Goal: Task Accomplishment & Management: Complete application form

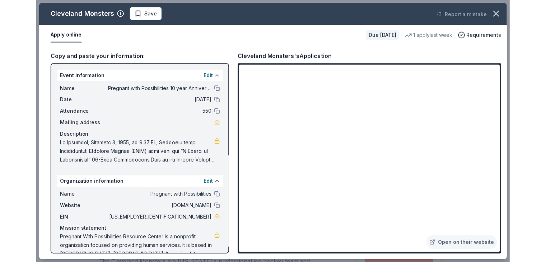
scroll to position [359, 0]
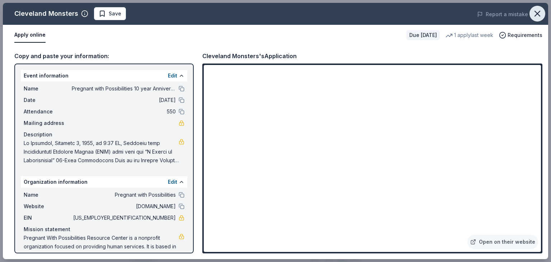
click at [476, 17] on icon "button" at bounding box center [538, 14] width 10 height 10
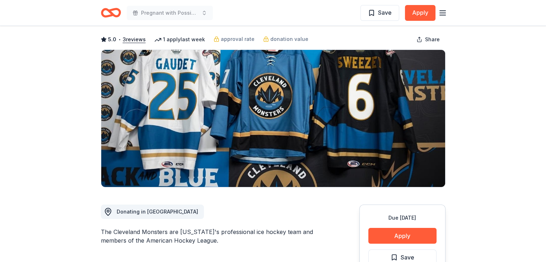
scroll to position [0, 0]
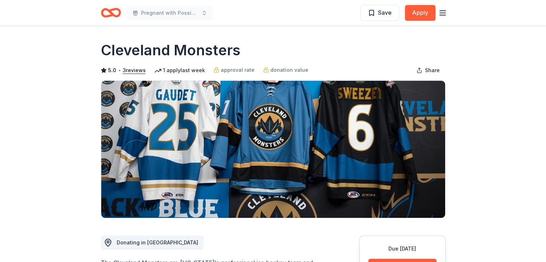
click at [116, 12] on icon "Home" at bounding box center [111, 12] width 20 height 17
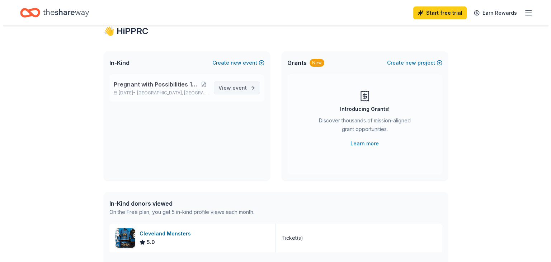
scroll to position [36, 0]
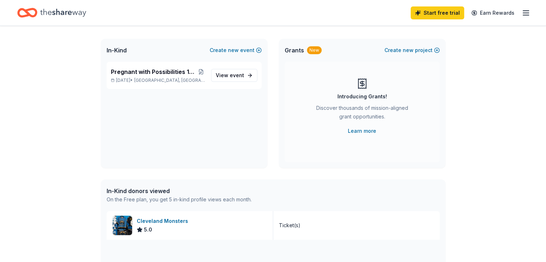
click at [257, 55] on div "In-Kind Create new event" at bounding box center [184, 50] width 167 height 23
click at [254, 49] on button "Create new event" at bounding box center [236, 50] width 52 height 9
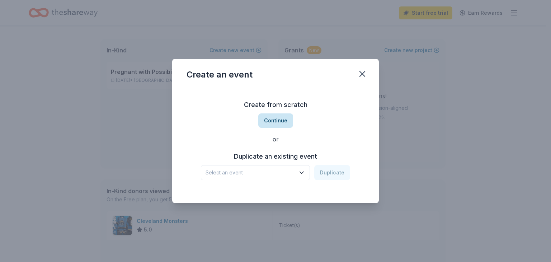
click at [265, 125] on button "Continue" at bounding box center [275, 120] width 35 height 14
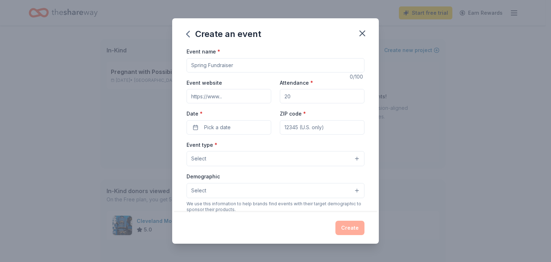
click at [219, 64] on input "Event name *" at bounding box center [276, 65] width 178 height 14
type input "Mommy Meet Up"
click at [212, 98] on input "Event website" at bounding box center [229, 96] width 85 height 14
type input "https://www.pregnantwithpossibilities.com/"
click at [308, 97] on input "Attendance *" at bounding box center [322, 96] width 85 height 14
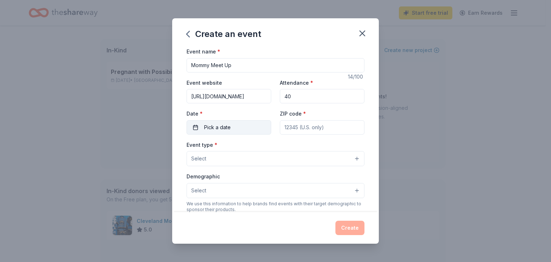
type input "40"
click at [227, 133] on button "Pick a date" at bounding box center [229, 127] width 85 height 14
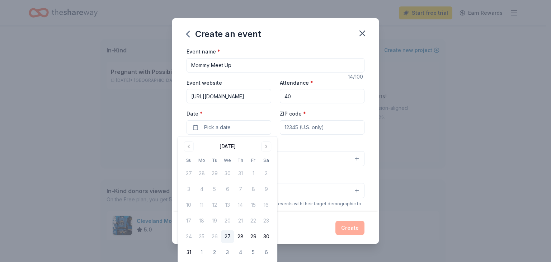
click at [268, 151] on button "Go to next month" at bounding box center [266, 146] width 10 height 10
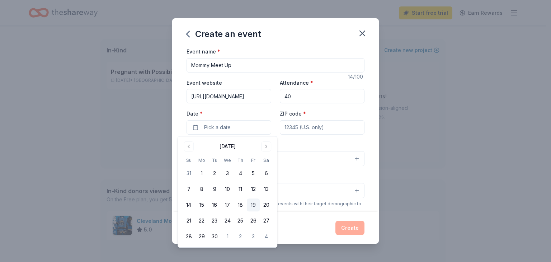
click at [257, 206] on button "19" at bounding box center [253, 204] width 13 height 13
click at [329, 131] on input "ZIP code *" at bounding box center [322, 127] width 85 height 14
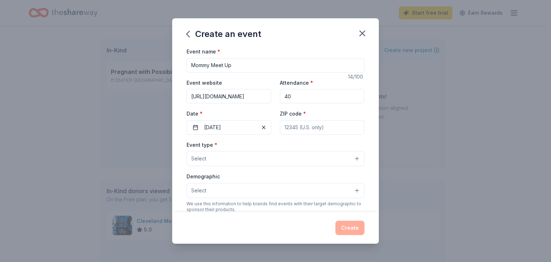
type input "44137"
type input "20700 Southgate Park Blvd"
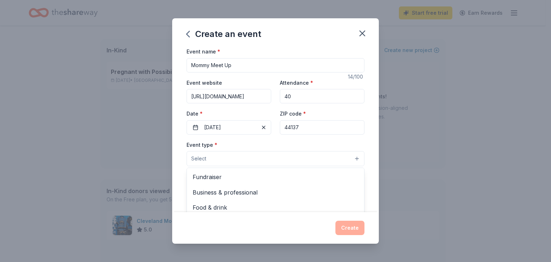
click at [290, 165] on button "Select" at bounding box center [276, 158] width 178 height 15
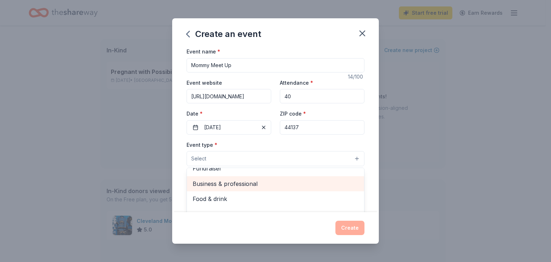
scroll to position [24, 0]
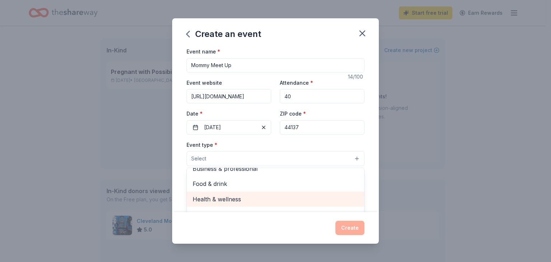
click at [249, 201] on span "Health & wellness" at bounding box center [276, 199] width 166 height 9
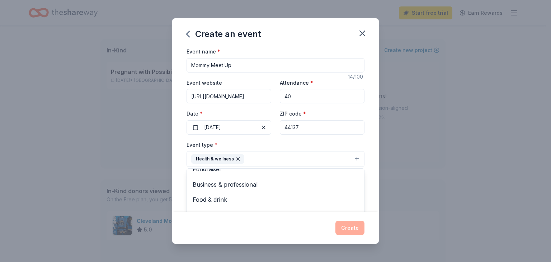
click at [306, 147] on div "Event type * Health & wellness Fundraiser Business & professional Food & drink …" at bounding box center [276, 153] width 178 height 27
click at [266, 188] on button "Select" at bounding box center [276, 191] width 178 height 15
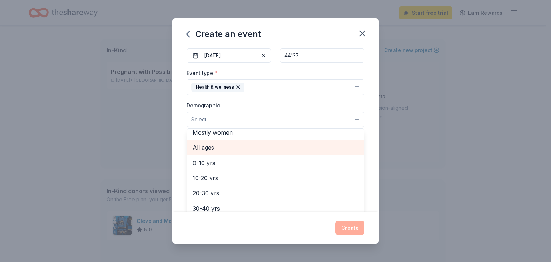
scroll to position [0, 0]
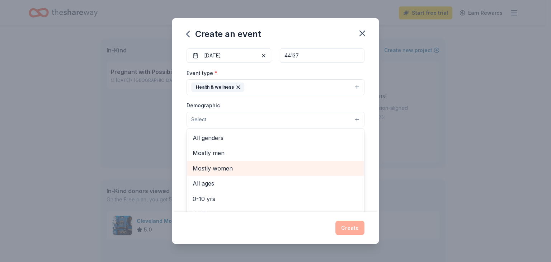
click at [240, 172] on span "Mostly women" at bounding box center [276, 168] width 166 height 9
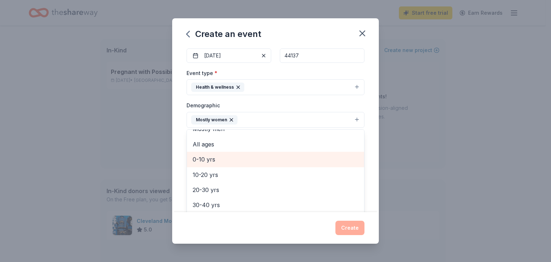
scroll to position [36, 0]
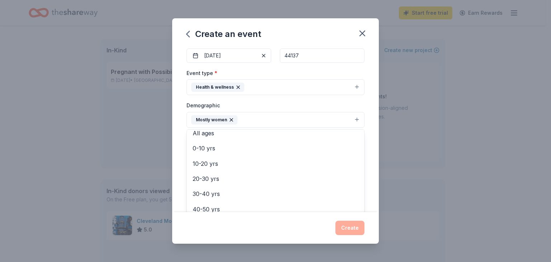
click at [276, 101] on div "Demographic Mostly women All genders Mostly men All ages 0-10 yrs 10-20 yrs 20-…" at bounding box center [276, 114] width 178 height 27
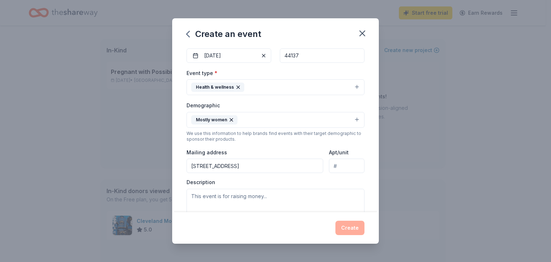
scroll to position [179, 0]
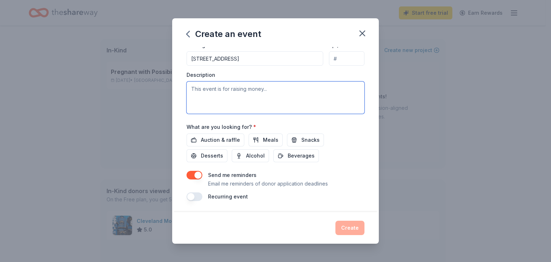
click at [261, 95] on textarea at bounding box center [276, 97] width 178 height 32
click at [264, 141] on span "Meals" at bounding box center [270, 140] width 15 height 9
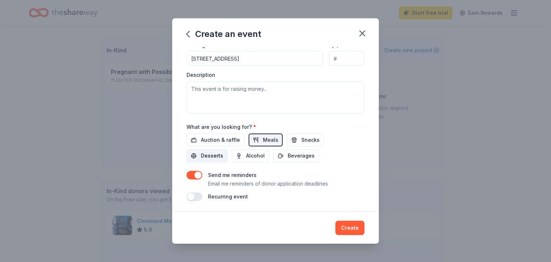
click at [211, 154] on span "Desserts" at bounding box center [212, 155] width 22 height 9
click at [204, 86] on textarea at bounding box center [276, 97] width 178 height 32
paste textarea "Pregnant with Possibilities Resource Center (PPRC) is excited to invite current…"
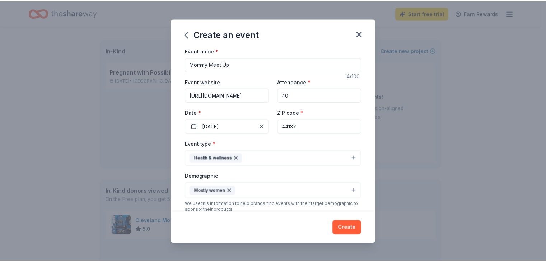
scroll to position [0, 0]
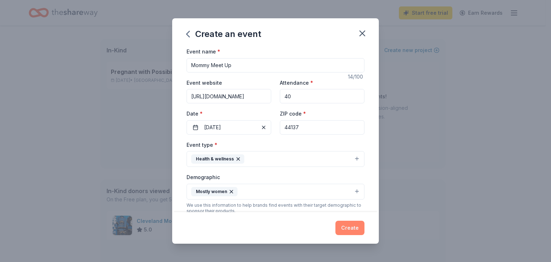
type textarea "Pregnant with Possibilities Resource Center (PPRC) is excited to invite current…"
click at [352, 231] on button "Create" at bounding box center [350, 228] width 29 height 14
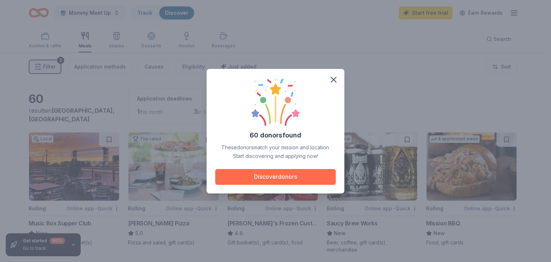
click at [308, 174] on button "Discover donors" at bounding box center [275, 177] width 121 height 16
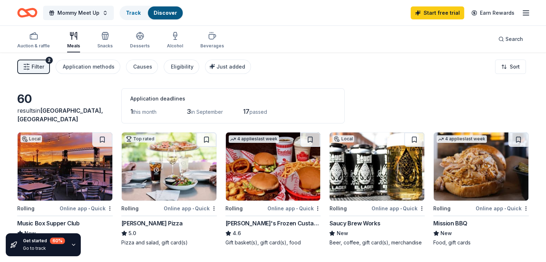
click at [267, 181] on img at bounding box center [273, 166] width 95 height 68
click at [156, 167] on img at bounding box center [169, 166] width 95 height 68
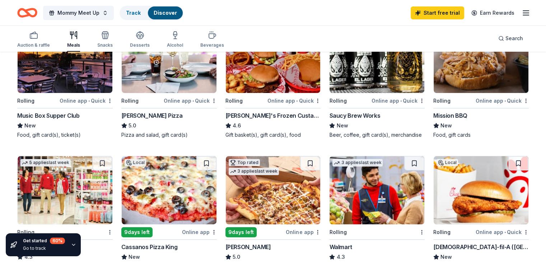
scroll to position [72, 0]
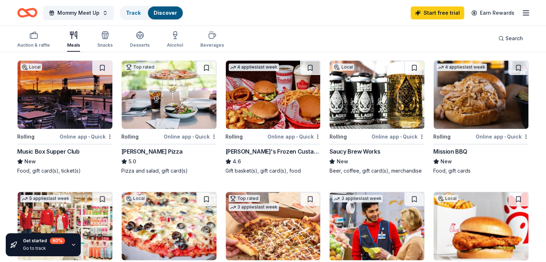
click at [55, 128] on img at bounding box center [65, 95] width 95 height 68
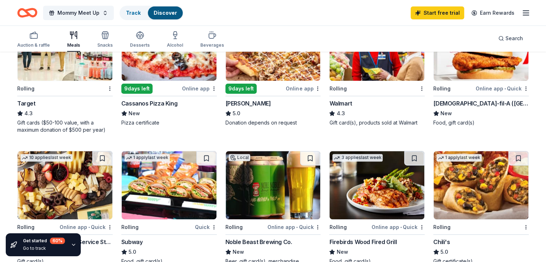
scroll to position [287, 0]
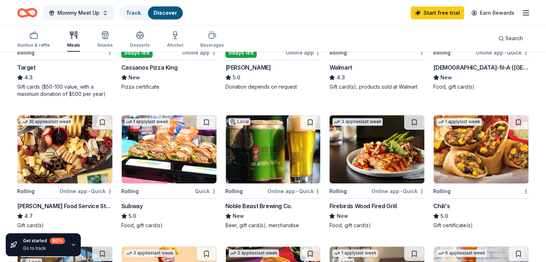
click at [155, 193] on div "1 apply last week Rolling Quick Subway 5.0 Food, gift card(s)" at bounding box center [168, 172] width 95 height 114
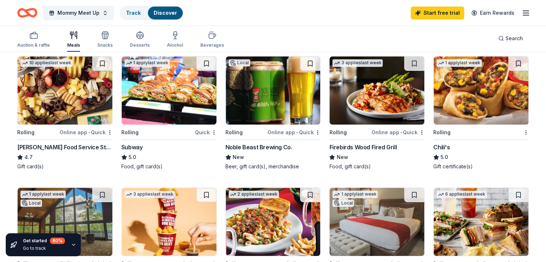
scroll to position [359, 0]
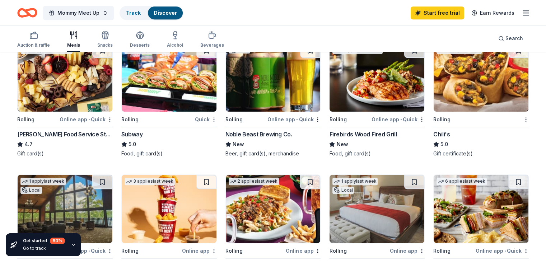
click at [172, 112] on img at bounding box center [169, 77] width 95 height 68
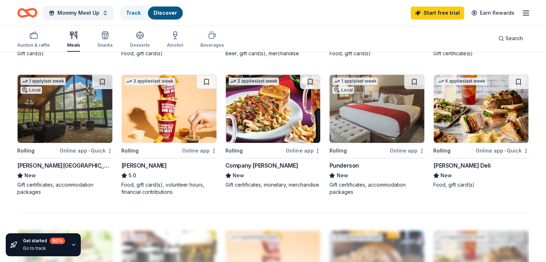
scroll to position [467, 0]
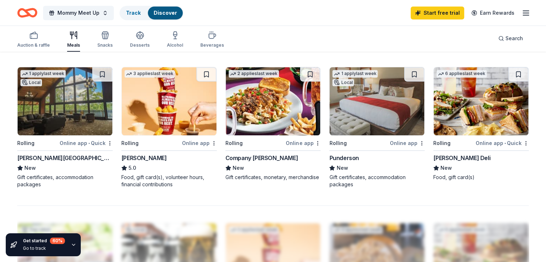
click at [461, 129] on img at bounding box center [481, 101] width 95 height 68
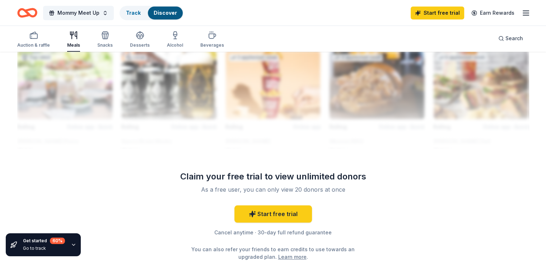
scroll to position [682, 0]
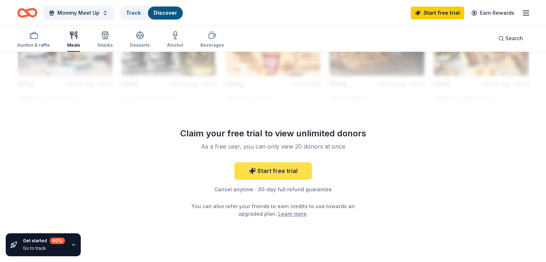
click at [250, 179] on link "Start free trial" at bounding box center [273, 170] width 78 height 17
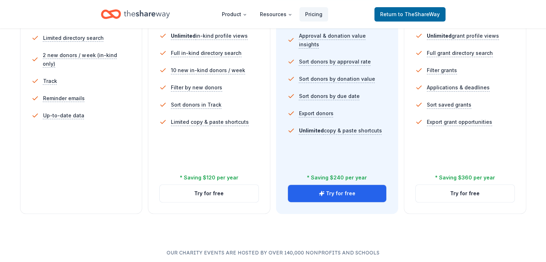
scroll to position [251, 0]
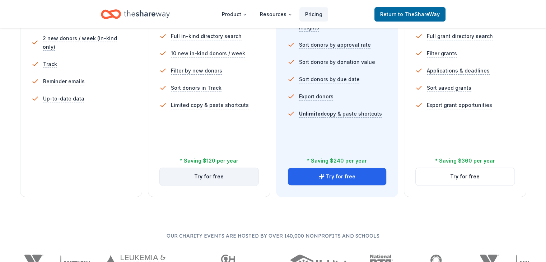
click at [217, 168] on button "Try for free" at bounding box center [209, 176] width 99 height 17
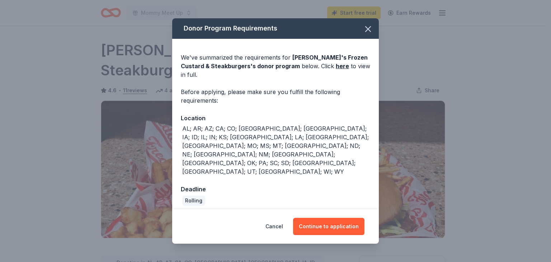
scroll to position [72, 0]
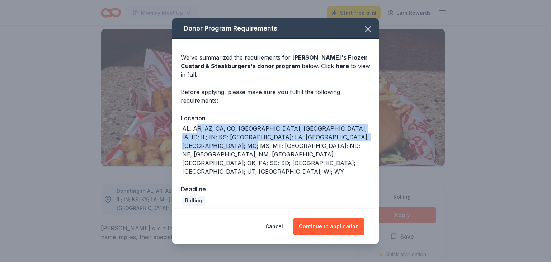
drag, startPoint x: 195, startPoint y: 135, endPoint x: 307, endPoint y: 150, distance: 112.9
click at [307, 150] on div "AL; AR; AZ; CA; CO; FL; GA; IA; ID; IL; IN; KS; KY; LA; MI; MN; MO; MS; MT; NC;…" at bounding box center [276, 150] width 188 height 52
click at [316, 218] on button "Continue to application" at bounding box center [328, 226] width 71 height 17
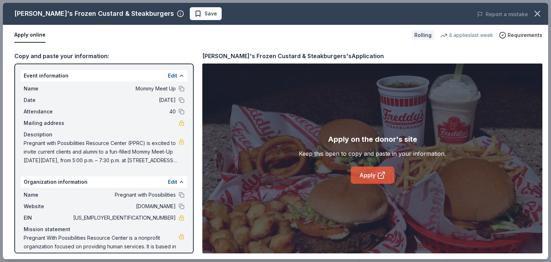
click at [362, 176] on link "Apply" at bounding box center [372, 175] width 43 height 17
click at [22, 142] on div "Name Mommy Meet Up Date 09/19/25 Attendance 40 Mailing address Description Preg…" at bounding box center [104, 124] width 167 height 86
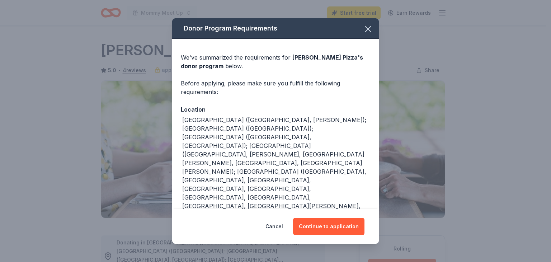
scroll to position [144, 0]
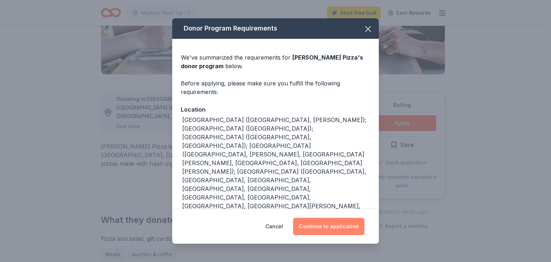
click at [309, 224] on button "Continue to application" at bounding box center [328, 226] width 71 height 17
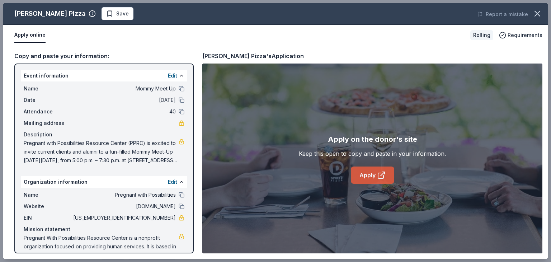
click at [377, 178] on icon at bounding box center [381, 175] width 9 height 9
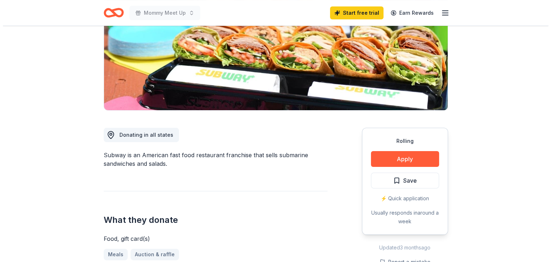
scroll to position [144, 0]
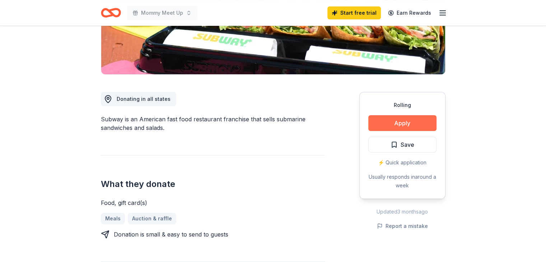
click at [390, 121] on button "Apply" at bounding box center [402, 123] width 68 height 16
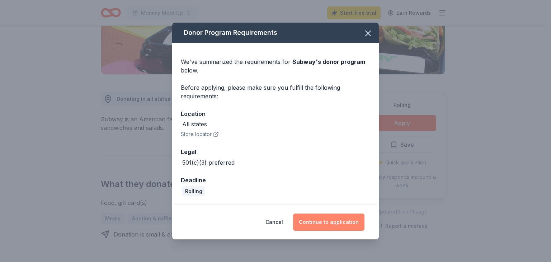
click at [312, 224] on button "Continue to application" at bounding box center [328, 222] width 71 height 17
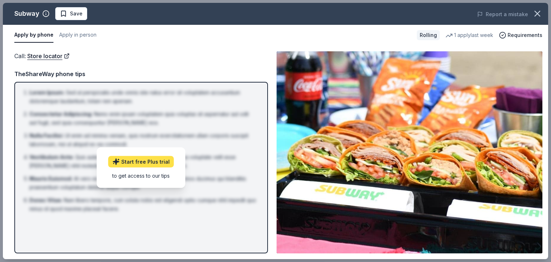
click at [128, 163] on link "Start free Plus trial" at bounding box center [141, 161] width 66 height 11
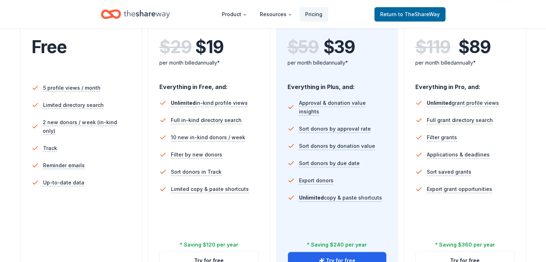
scroll to position [179, 0]
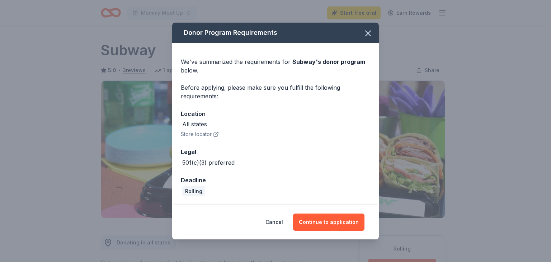
scroll to position [72, 0]
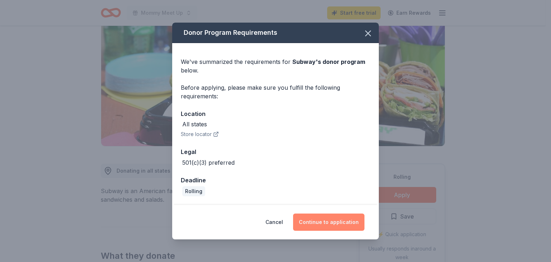
click at [338, 223] on button "Continue to application" at bounding box center [328, 222] width 71 height 17
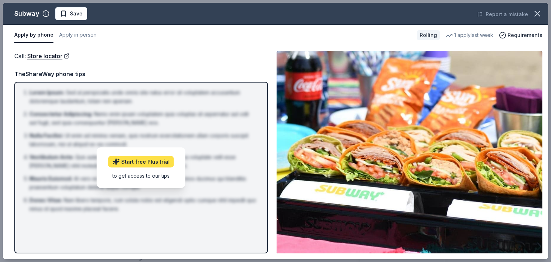
click at [142, 159] on link "Start free Plus trial" at bounding box center [141, 161] width 66 height 11
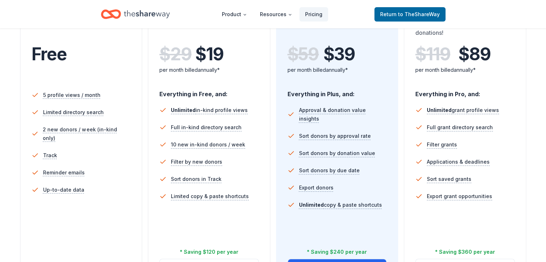
scroll to position [108, 0]
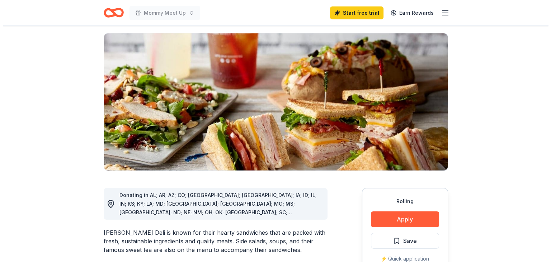
scroll to position [108, 0]
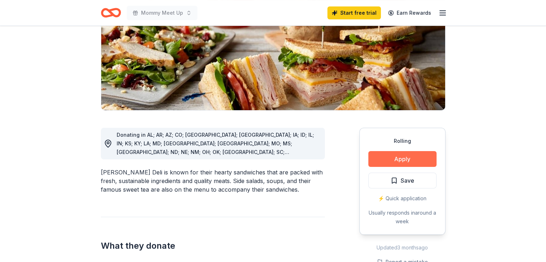
click at [402, 163] on button "Apply" at bounding box center [402, 159] width 68 height 16
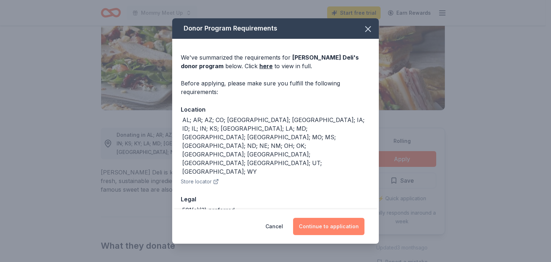
click at [339, 224] on button "Continue to application" at bounding box center [328, 226] width 71 height 17
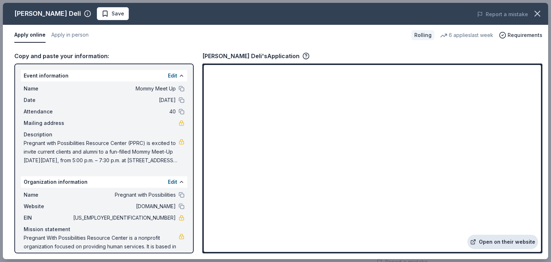
click at [504, 237] on link "Open on their website" at bounding box center [503, 242] width 71 height 14
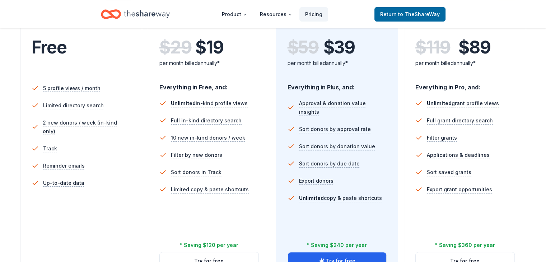
scroll to position [179, 0]
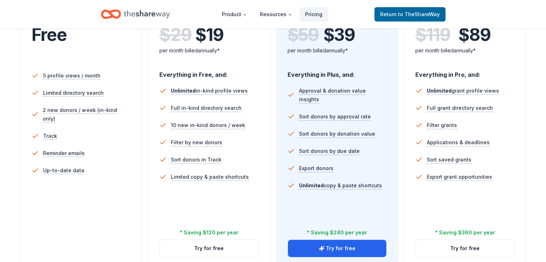
click at [340, 240] on button "Try for free" at bounding box center [337, 248] width 99 height 17
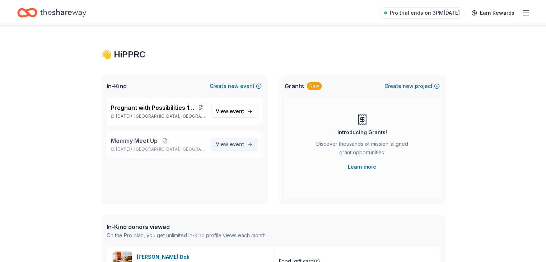
click at [234, 144] on span "event" at bounding box center [237, 144] width 14 height 6
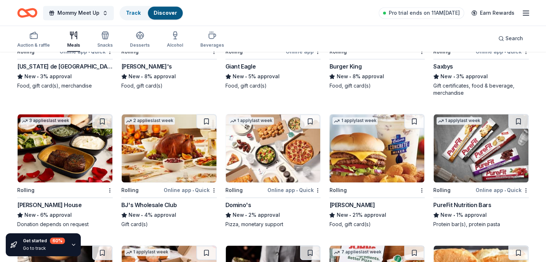
scroll to position [1138, 0]
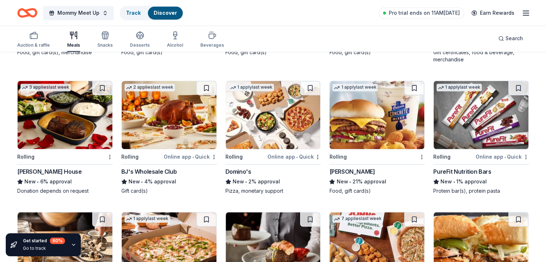
click at [348, 122] on img at bounding box center [376, 115] width 95 height 68
click at [240, 131] on img at bounding box center [273, 115] width 95 height 68
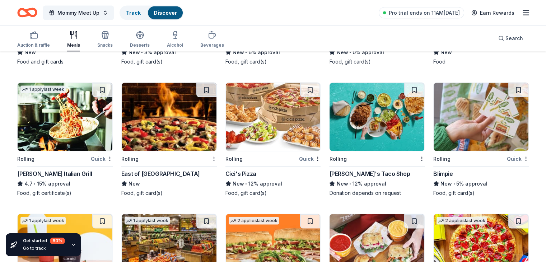
scroll to position [1409, 0]
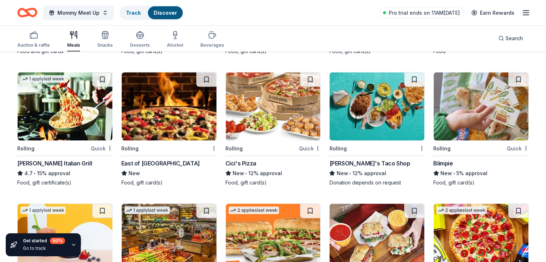
drag, startPoint x: 245, startPoint y: 151, endPoint x: 248, endPoint y: 135, distance: 16.4
click at [248, 135] on img at bounding box center [273, 106] width 95 height 68
click at [169, 140] on img at bounding box center [169, 106] width 95 height 68
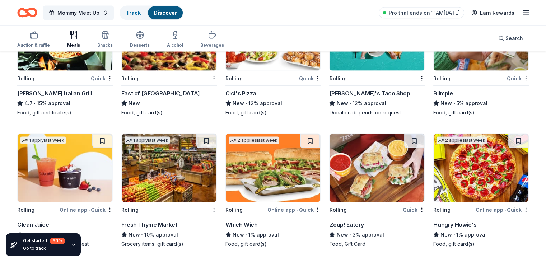
scroll to position [1486, 0]
click at [487, 209] on div "Online app • Quick" at bounding box center [502, 209] width 53 height 9
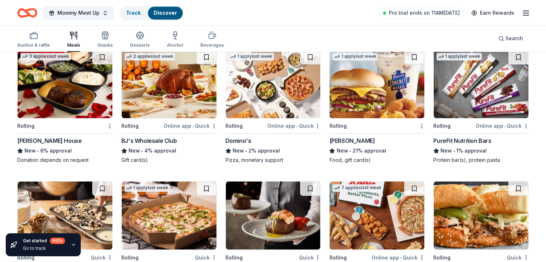
scroll to position [1163, 0]
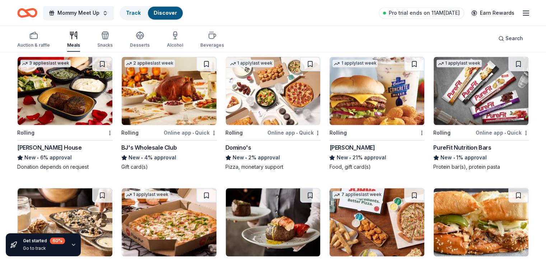
click at [334, 232] on img at bounding box center [376, 222] width 95 height 68
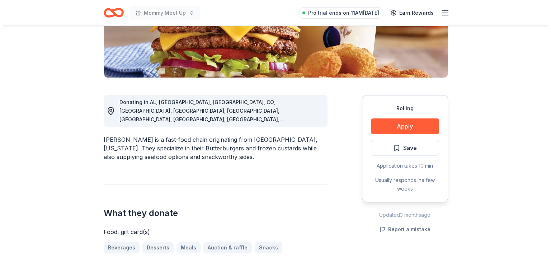
scroll to position [144, 0]
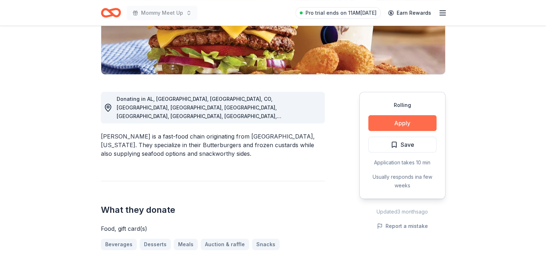
click at [385, 118] on button "Apply" at bounding box center [402, 123] width 68 height 16
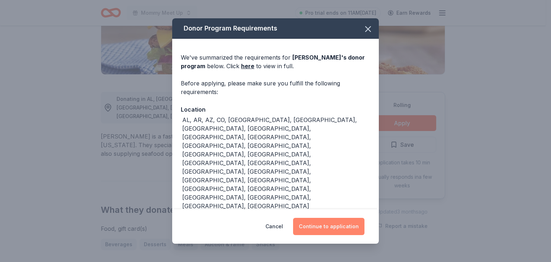
click at [323, 224] on button "Continue to application" at bounding box center [328, 226] width 71 height 17
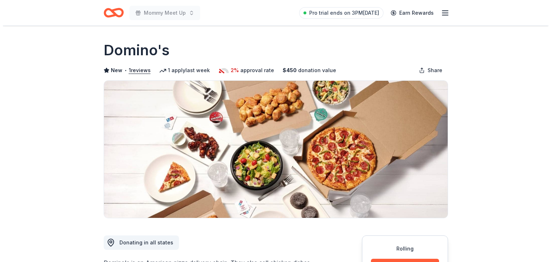
scroll to position [144, 0]
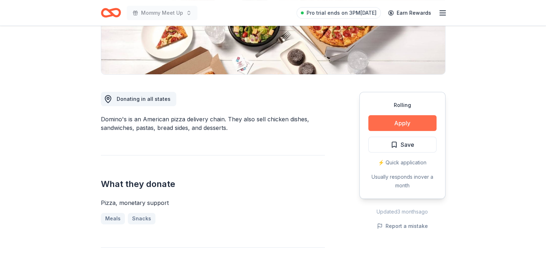
click at [375, 126] on button "Apply" at bounding box center [402, 123] width 68 height 16
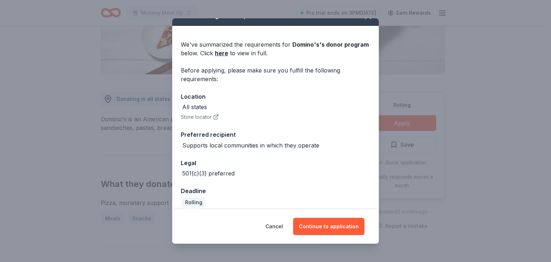
scroll to position [19, 0]
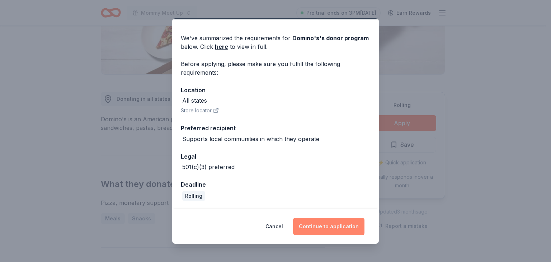
click at [325, 226] on button "Continue to application" at bounding box center [328, 226] width 71 height 17
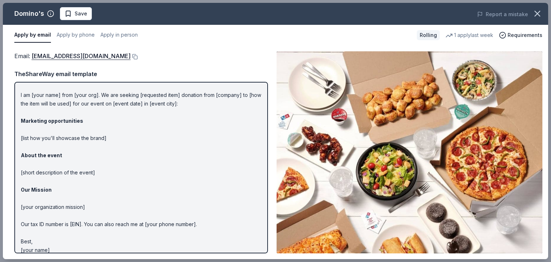
scroll to position [22, 0]
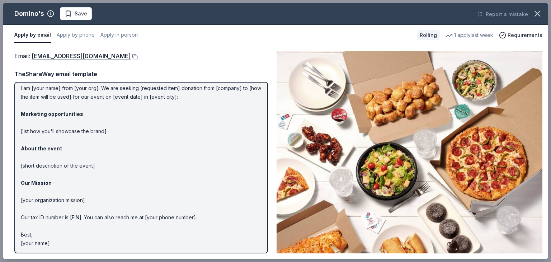
drag, startPoint x: 77, startPoint y: 245, endPoint x: 23, endPoint y: 231, distance: 56.1
click at [23, 232] on p "Hi [name/there], I am [your name] from [your org]. We are seeking [requested it…" at bounding box center [141, 157] width 241 height 181
click at [63, 52] on link "communitygiving@dominos.com" at bounding box center [81, 55] width 99 height 9
click at [69, 60] on link "communitygiving@dominos.com" at bounding box center [81, 55] width 99 height 9
click at [131, 58] on button at bounding box center [134, 57] width 7 height 6
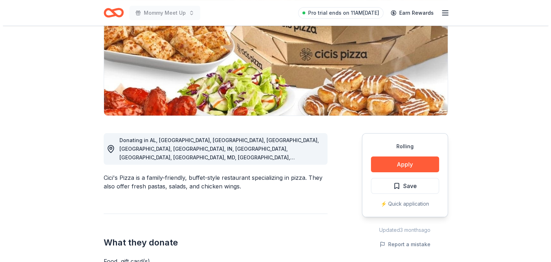
scroll to position [108, 0]
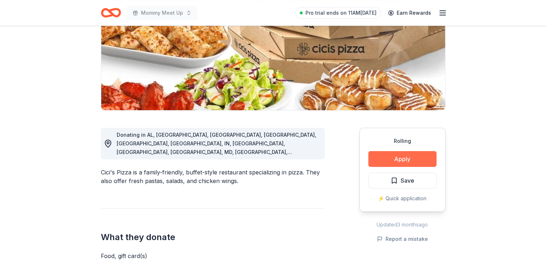
click at [390, 157] on button "Apply" at bounding box center [402, 159] width 68 height 16
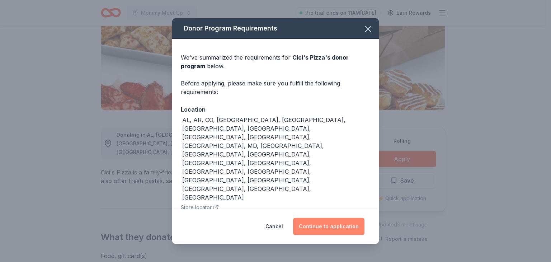
click at [319, 218] on button "Continue to application" at bounding box center [328, 226] width 71 height 17
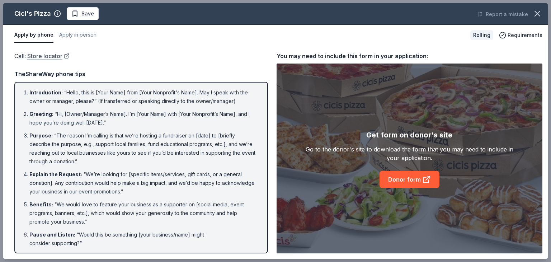
click at [51, 57] on link "Store locator" at bounding box center [48, 55] width 42 height 9
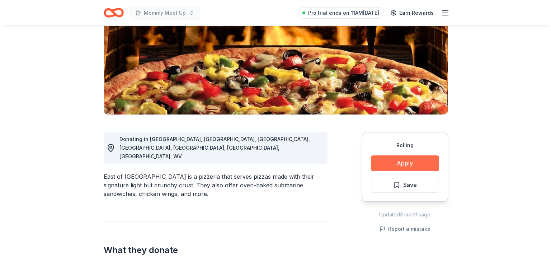
scroll to position [108, 0]
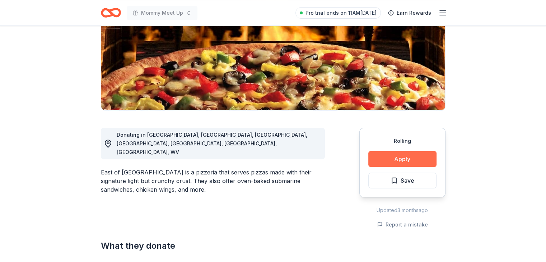
click at [394, 157] on button "Apply" at bounding box center [402, 159] width 68 height 16
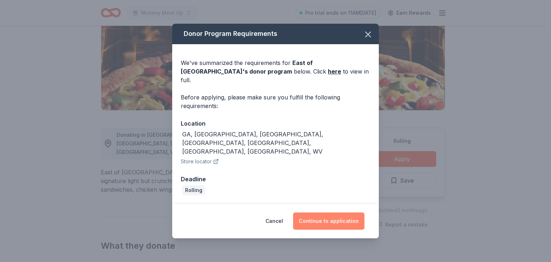
click at [338, 212] on button "Continue to application" at bounding box center [328, 220] width 71 height 17
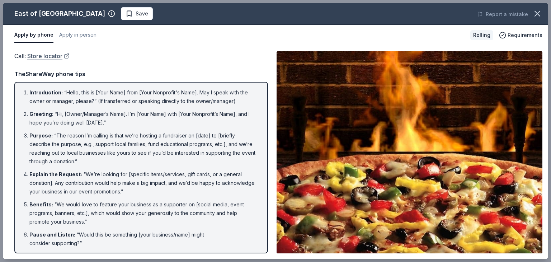
click at [45, 57] on link "Store locator" at bounding box center [48, 55] width 42 height 9
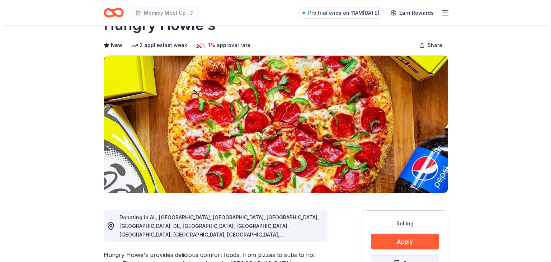
scroll to position [72, 0]
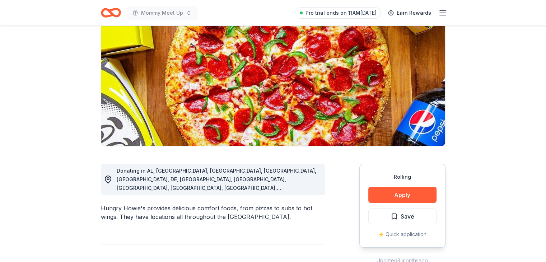
click at [417, 186] on div "Rolling Apply Save ⚡️ Quick application" at bounding box center [402, 206] width 86 height 84
click at [417, 191] on button "Apply" at bounding box center [402, 195] width 68 height 16
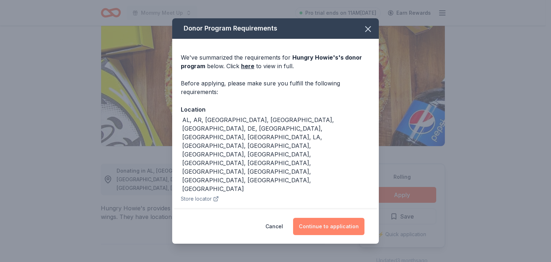
click at [323, 224] on button "Continue to application" at bounding box center [328, 226] width 71 height 17
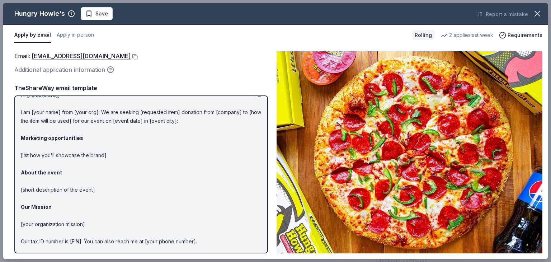
scroll to position [0, 0]
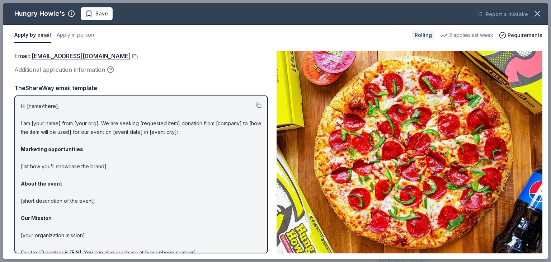
drag, startPoint x: 16, startPoint y: 106, endPoint x: 67, endPoint y: 130, distance: 57.0
click at [67, 130] on div "Hi [name/there], I am [your name] from [your org]. We are seeking [requested it…" at bounding box center [141, 174] width 254 height 158
click at [60, 123] on p "Hi [name/there], I am [your name] from [your org]. We are seeking [requested it…" at bounding box center [141, 192] width 241 height 181
click at [256, 107] on button at bounding box center [259, 105] width 6 height 6
drag, startPoint x: 123, startPoint y: 56, endPoint x: 122, endPoint y: 50, distance: 7.1
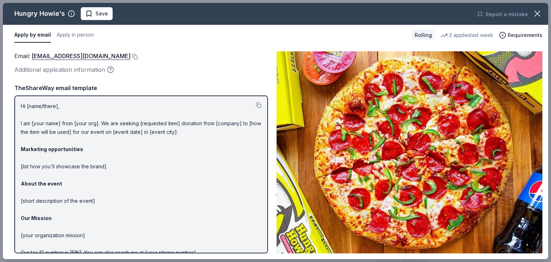
click at [131, 56] on button at bounding box center [134, 57] width 7 height 6
drag, startPoint x: 126, startPoint y: 58, endPoint x: 169, endPoint y: 48, distance: 44.2
click at [131, 58] on button at bounding box center [134, 57] width 7 height 6
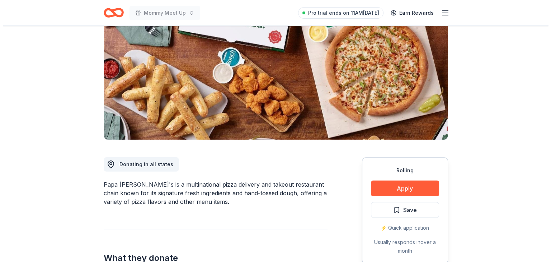
scroll to position [108, 0]
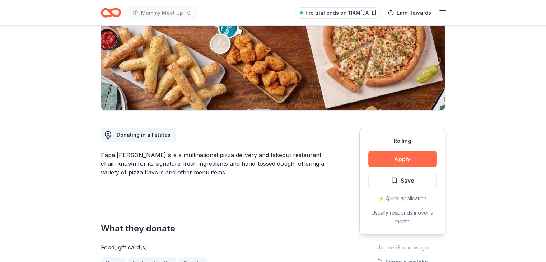
click at [421, 155] on button "Apply" at bounding box center [402, 159] width 68 height 16
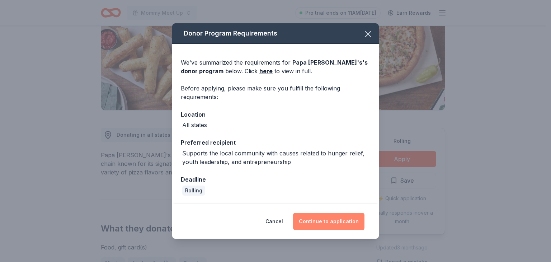
click at [318, 223] on button "Continue to application" at bounding box center [328, 221] width 71 height 17
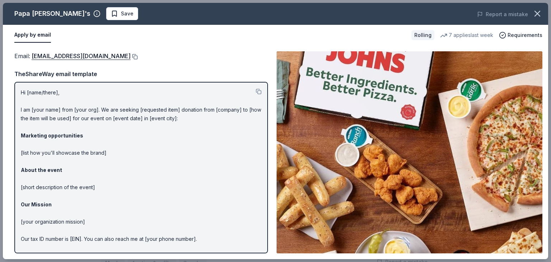
click at [131, 57] on button at bounding box center [134, 57] width 7 height 6
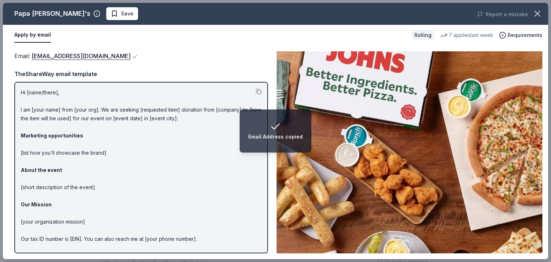
scroll to position [22, 0]
